Goal: Use online tool/utility: Utilize a website feature to perform a specific function

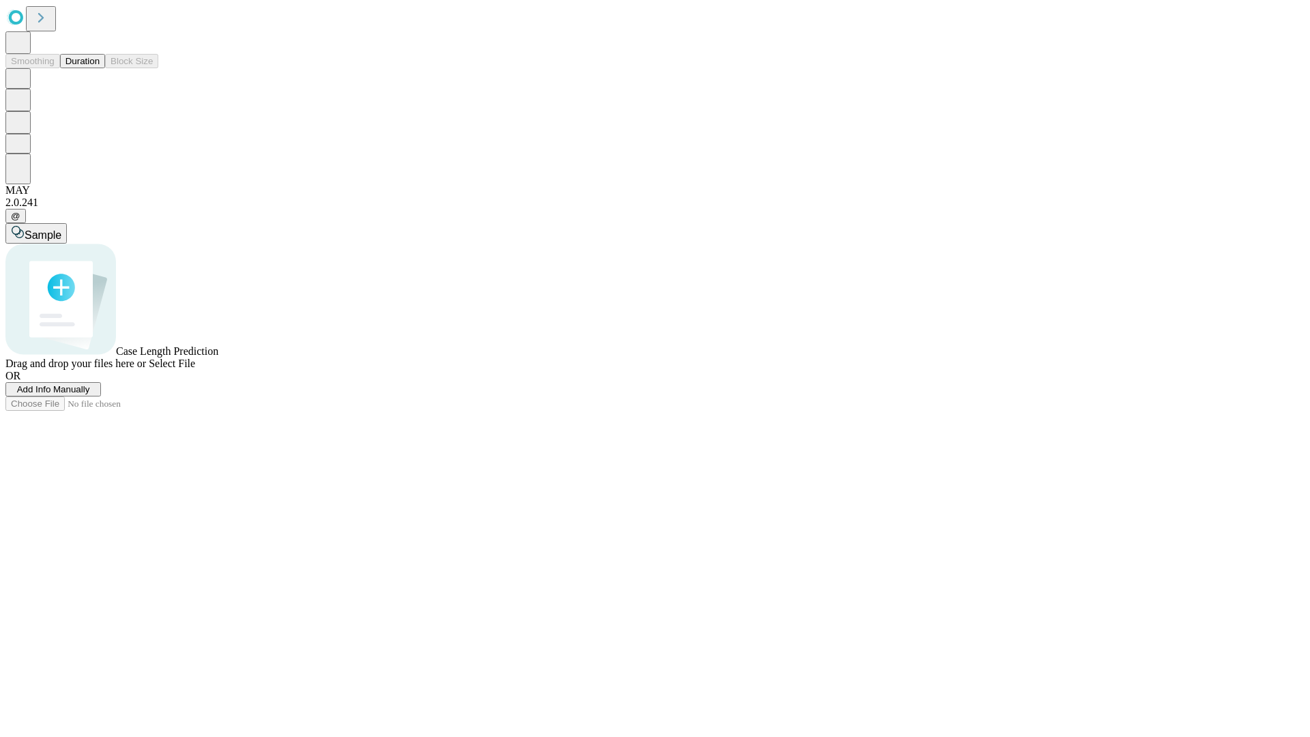
click at [90, 394] on span "Add Info Manually" at bounding box center [53, 389] width 73 height 10
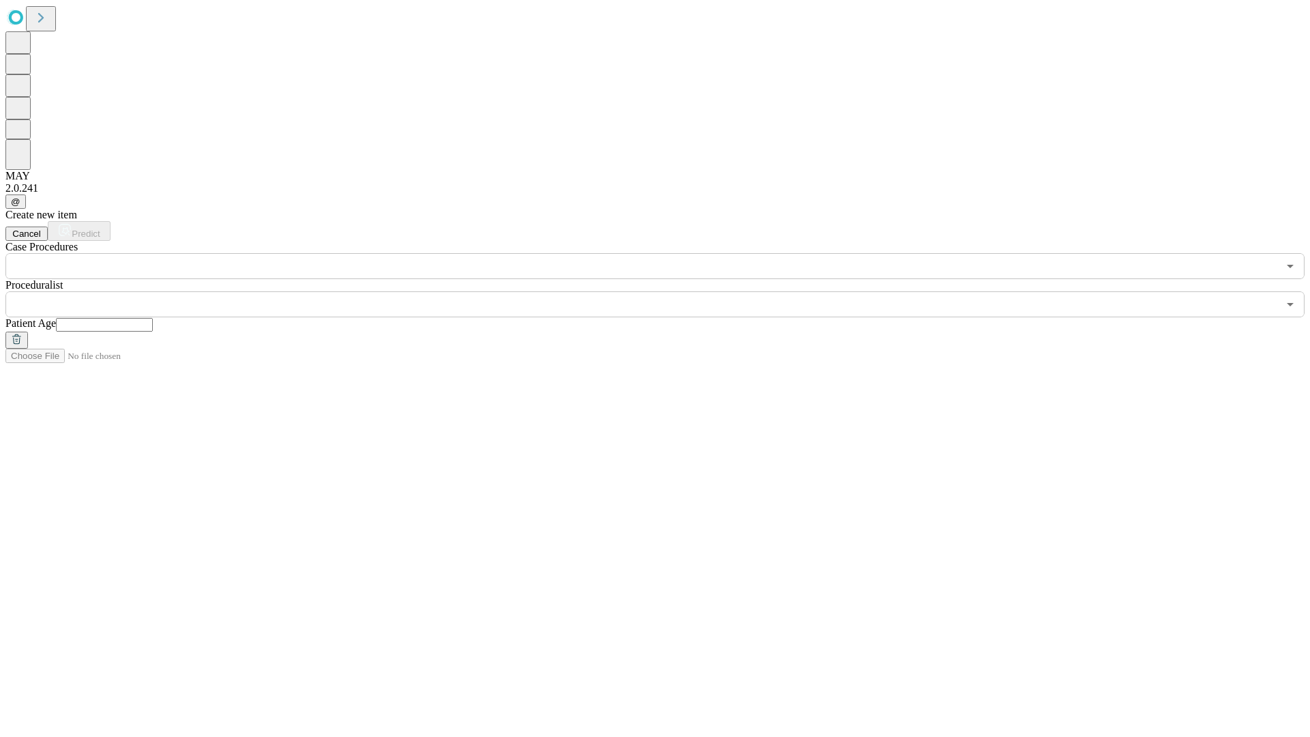
click at [153, 318] on input "text" at bounding box center [104, 325] width 97 height 14
type input "**"
click at [665, 291] on input "text" at bounding box center [641, 304] width 1273 height 26
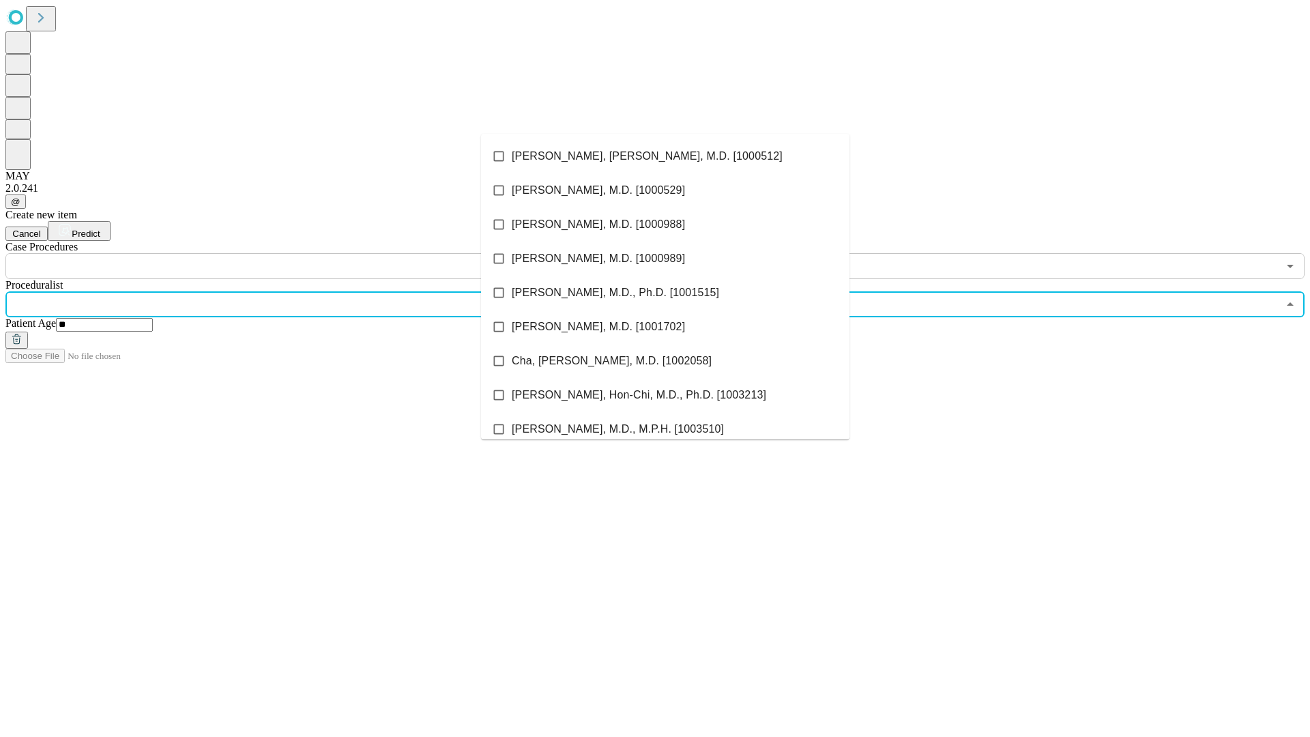
click at [665, 156] on li "[PERSON_NAME], [PERSON_NAME], M.D. [1000512]" at bounding box center [665, 156] width 369 height 34
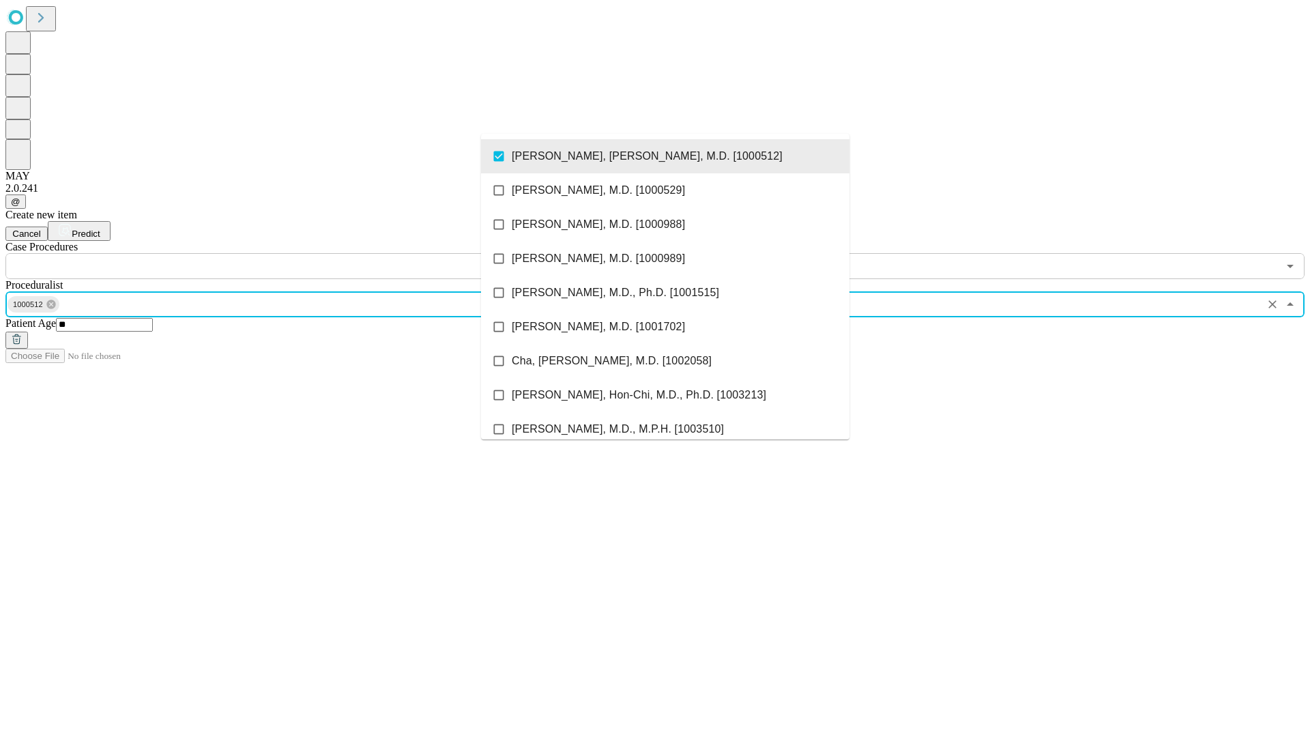
click at [287, 253] on input "text" at bounding box center [641, 266] width 1273 height 26
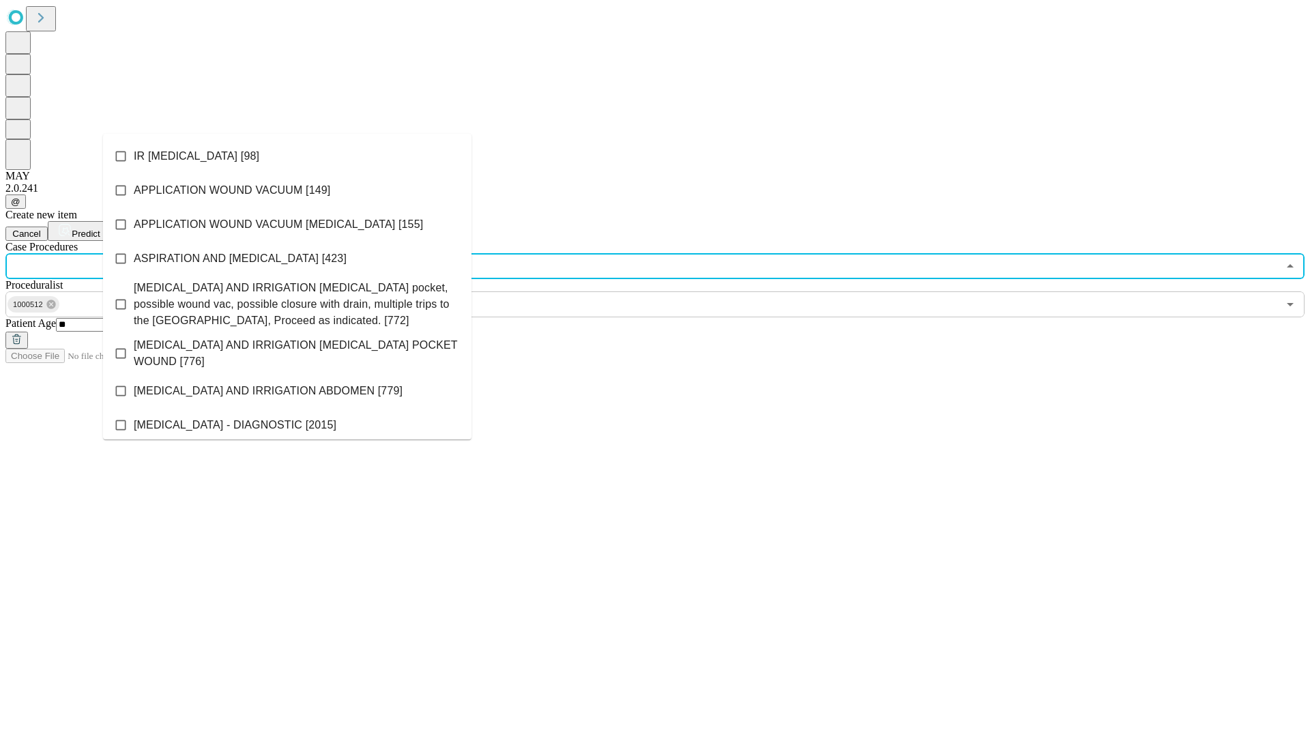
click at [287, 156] on li "IR [MEDICAL_DATA] [98]" at bounding box center [287, 156] width 369 height 34
click at [100, 229] on span "Predict" at bounding box center [86, 234] width 28 height 10
